Goal: Check status

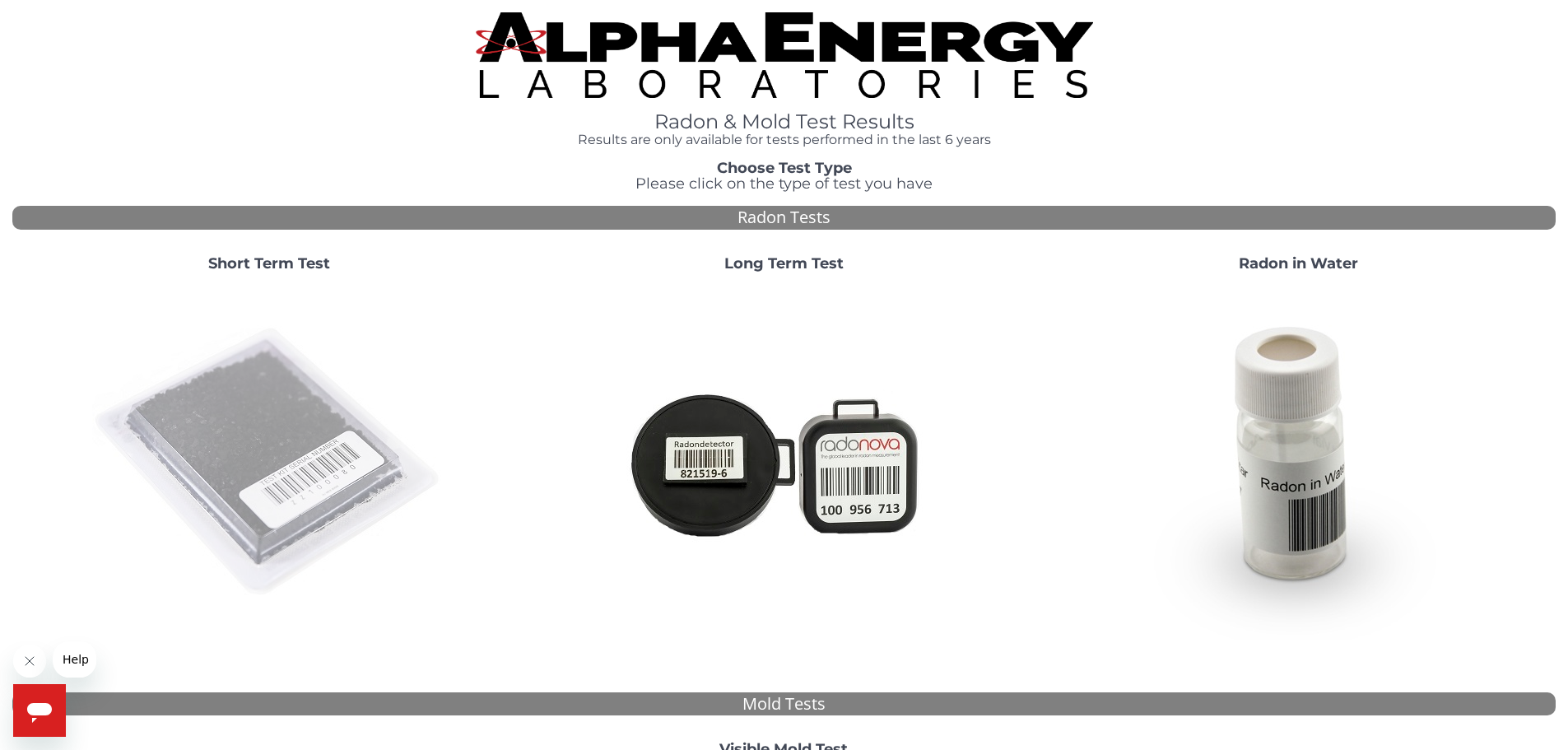
click at [275, 460] on img at bounding box center [269, 462] width 354 height 354
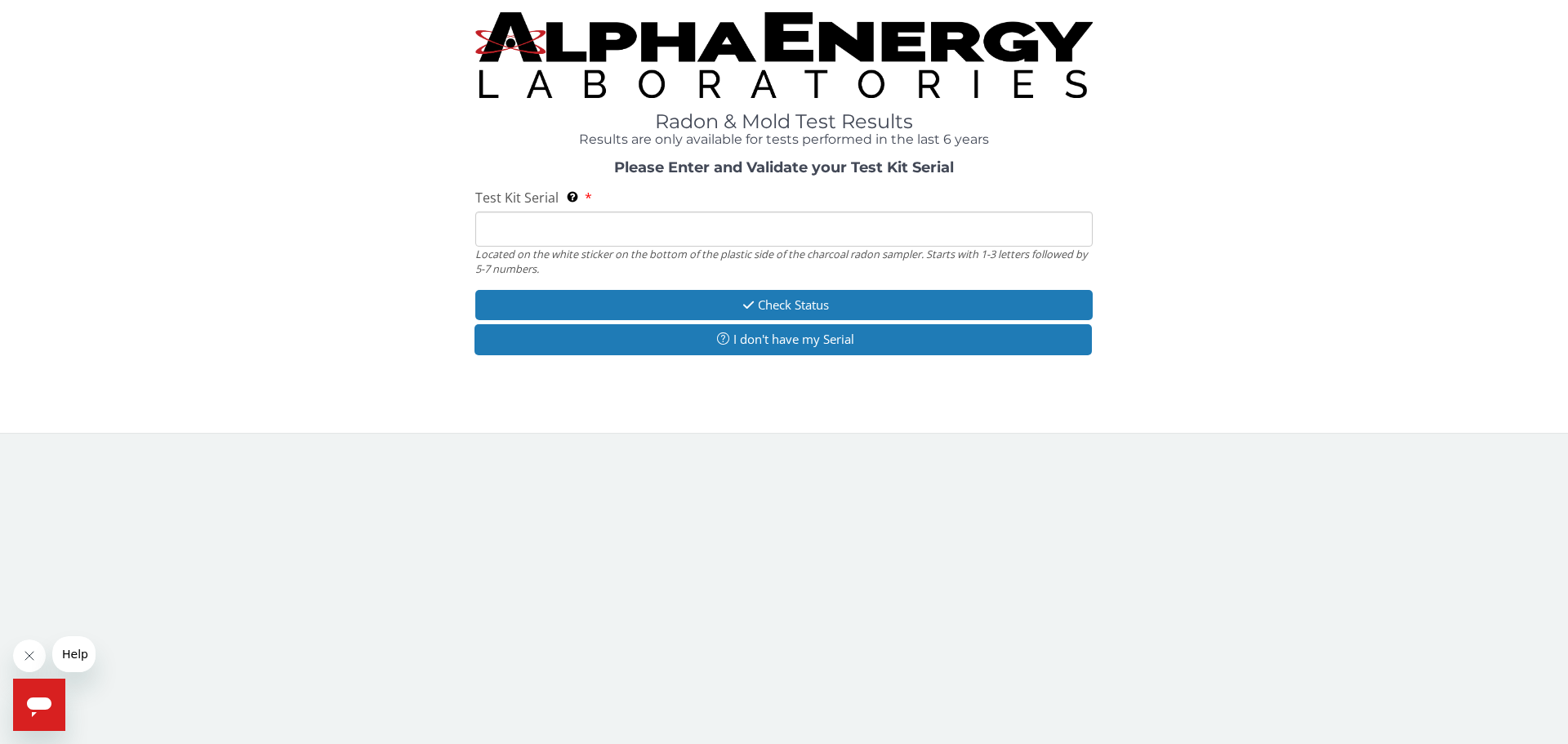
click at [509, 233] on input "Test Kit Serial Located on the white sticker on the bottom of the plastic side …" at bounding box center [784, 229] width 617 height 35
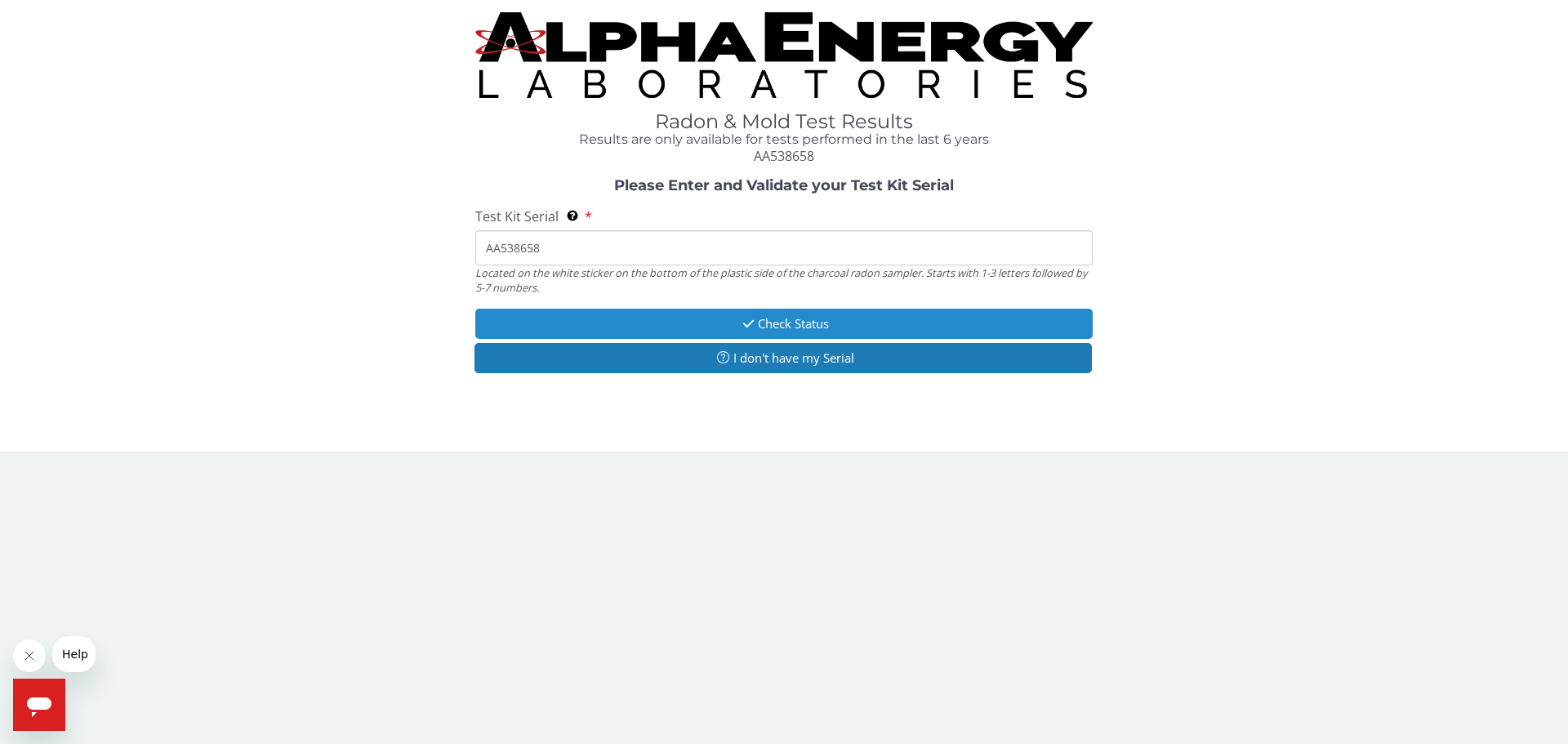
type input "AA538658"
click at [816, 328] on button "Check Status" at bounding box center [784, 323] width 617 height 30
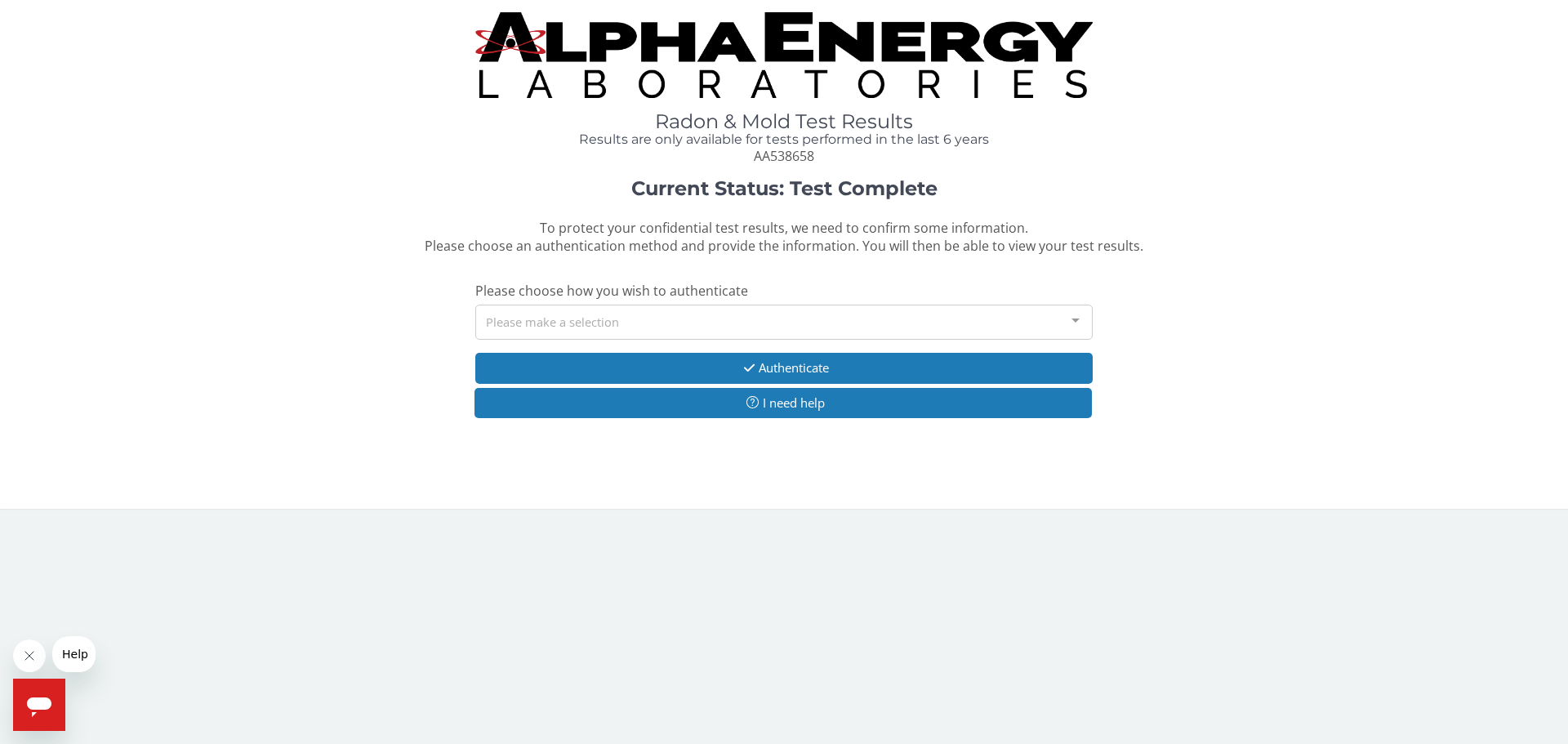
click at [819, 328] on div "Please make a selection" at bounding box center [784, 322] width 617 height 35
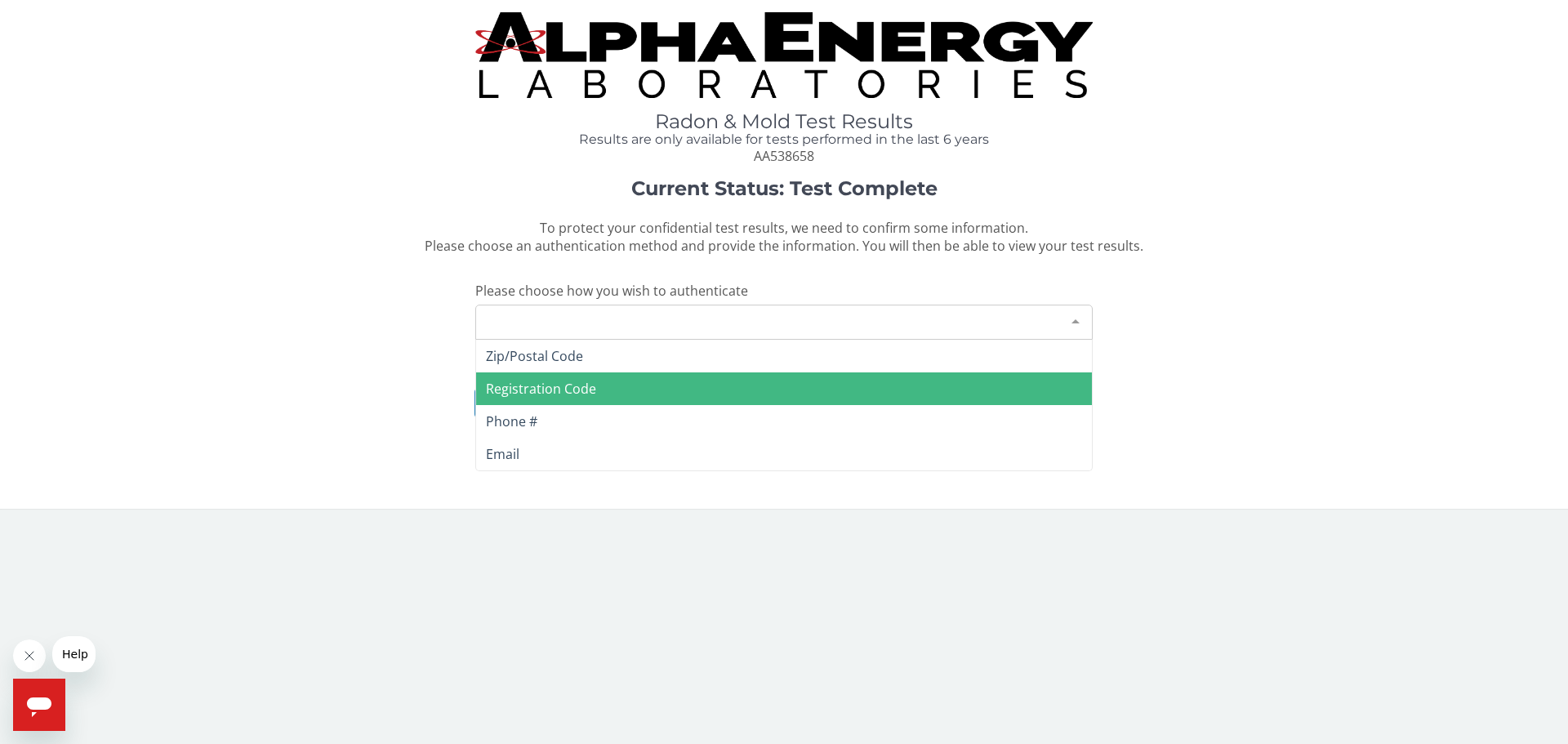
click at [703, 384] on span "Registration Code" at bounding box center [784, 389] width 616 height 33
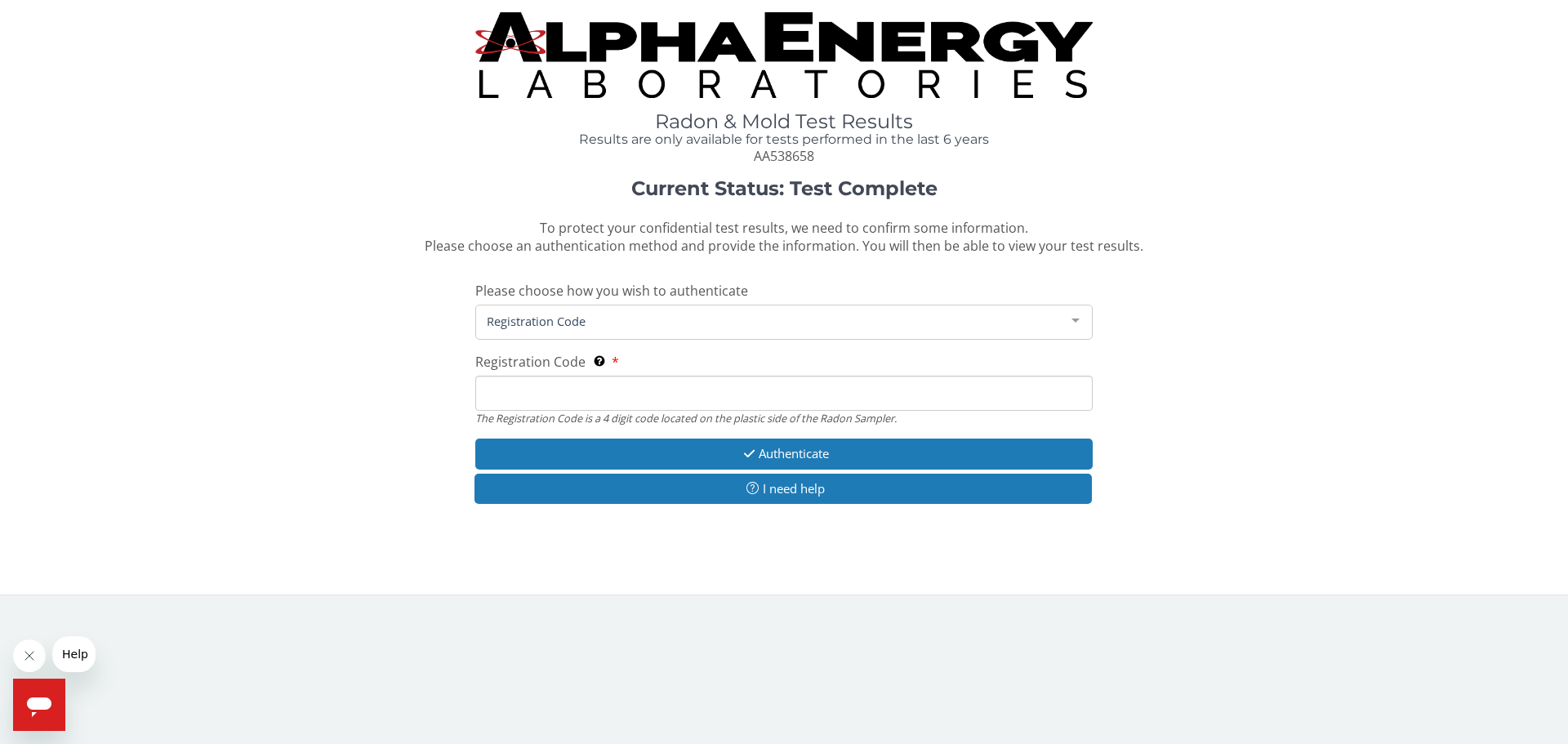
click at [596, 396] on input "Registration Code The Registration Code is a 4 digit code located on the plasti…" at bounding box center [784, 393] width 617 height 35
type input "AE23"
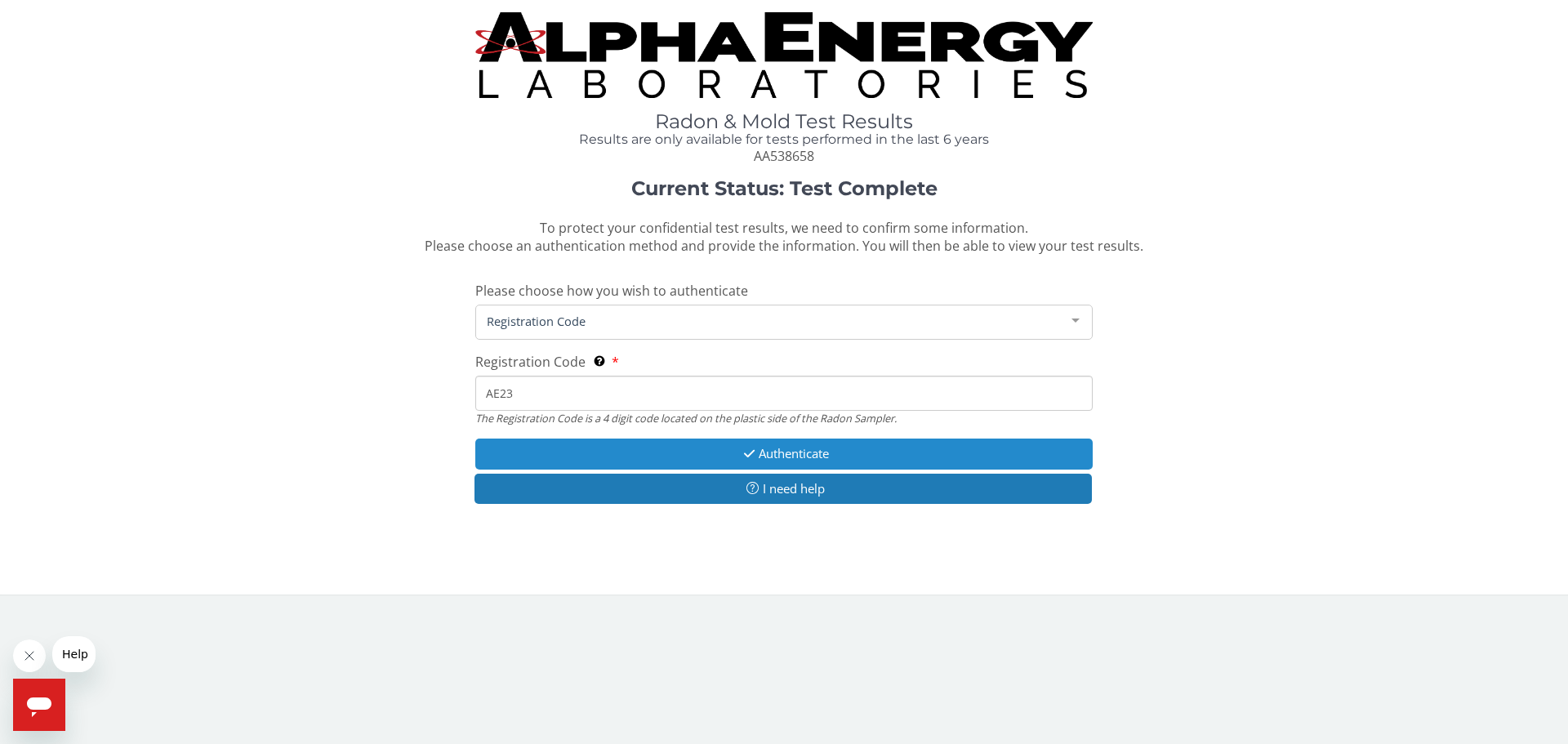
click at [798, 454] on button "Authenticate" at bounding box center [784, 453] width 617 height 30
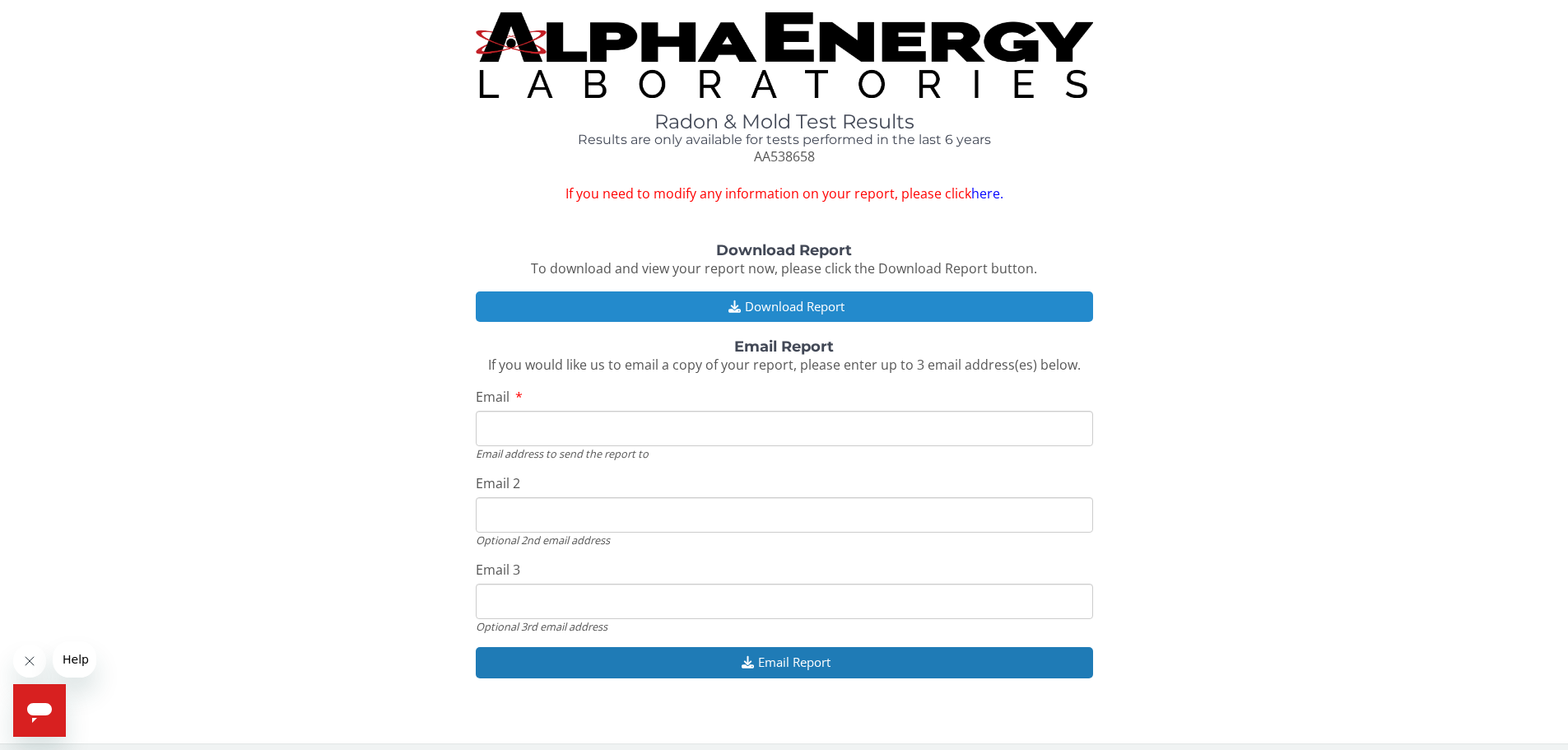
click at [830, 298] on button "Download Report" at bounding box center [784, 306] width 617 height 30
